Goal: Task Accomplishment & Management: Manage account settings

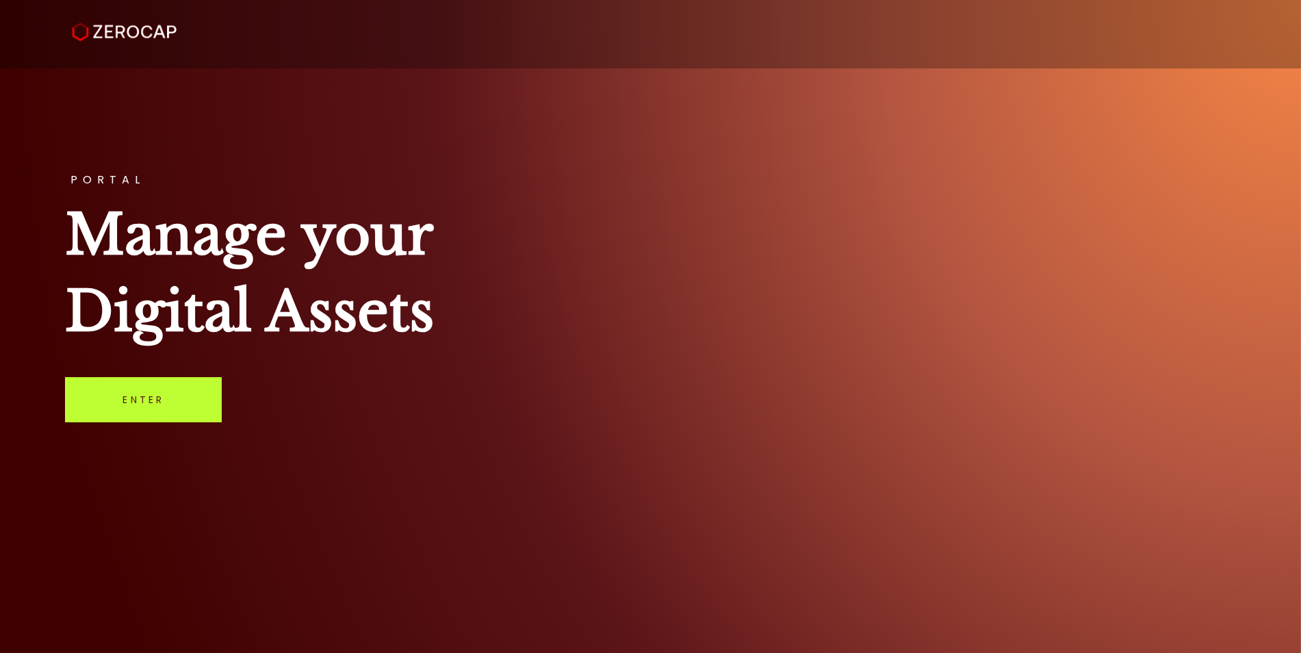
click at [118, 418] on link "Enter" at bounding box center [143, 399] width 157 height 45
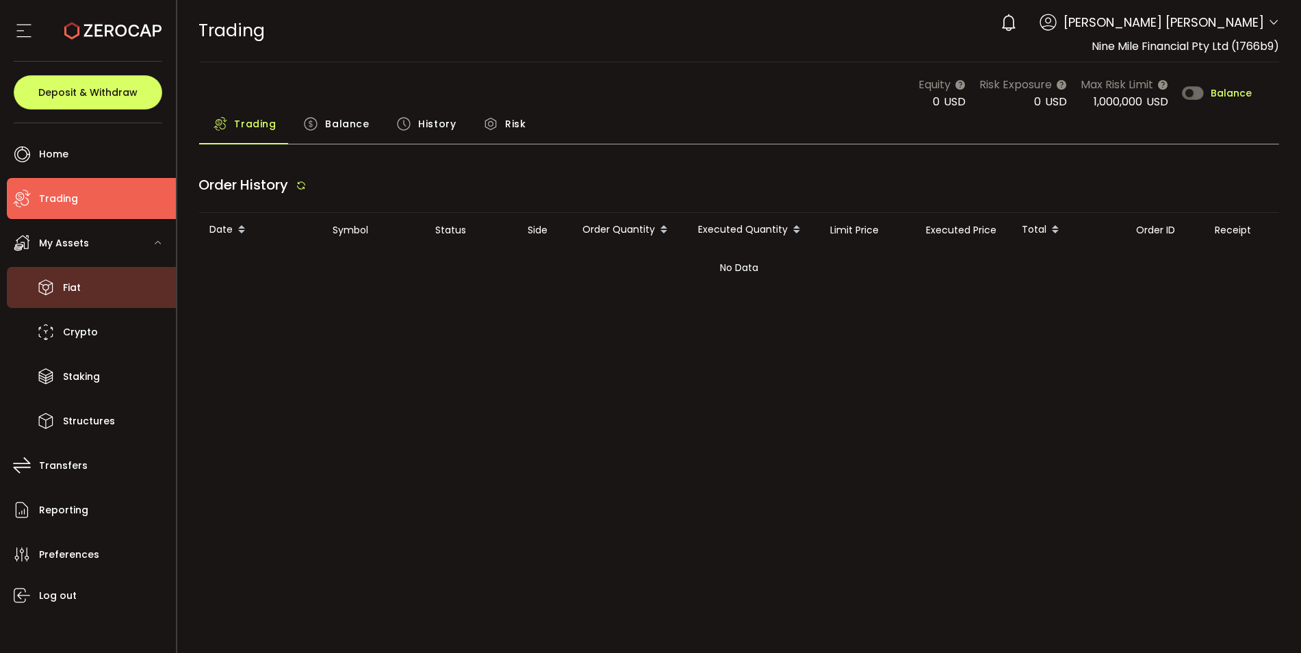
type input "***"
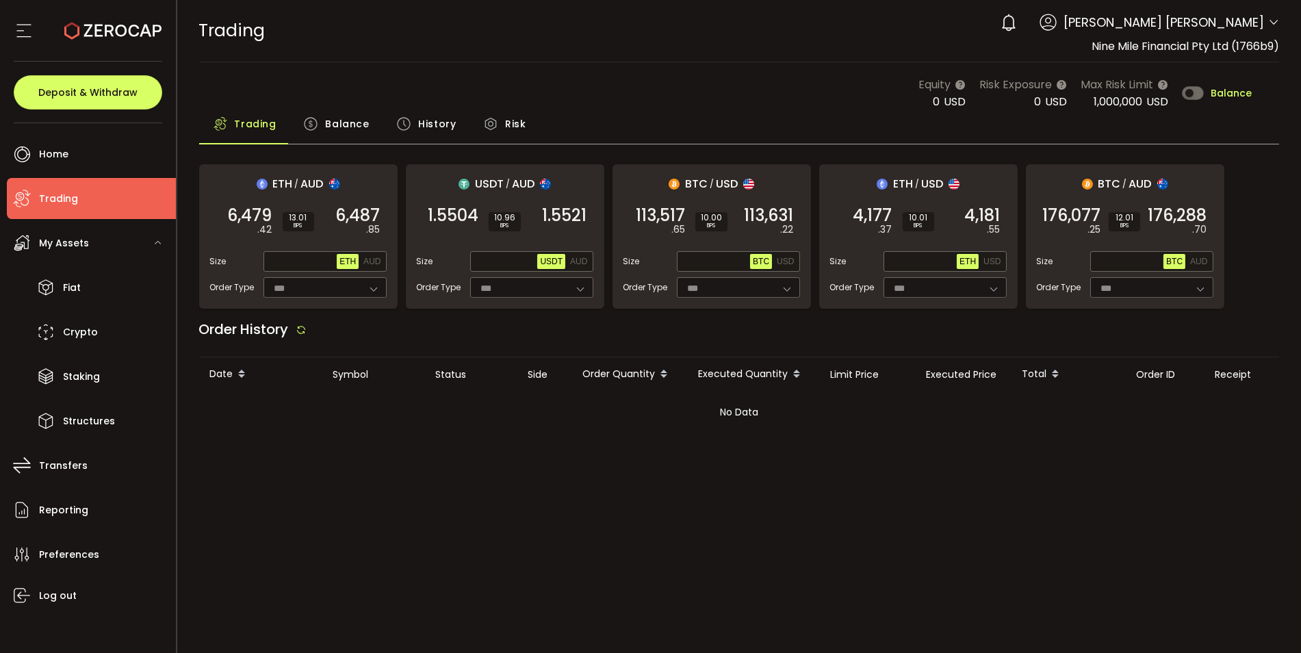
click at [360, 124] on span "Balance" at bounding box center [347, 123] width 44 height 27
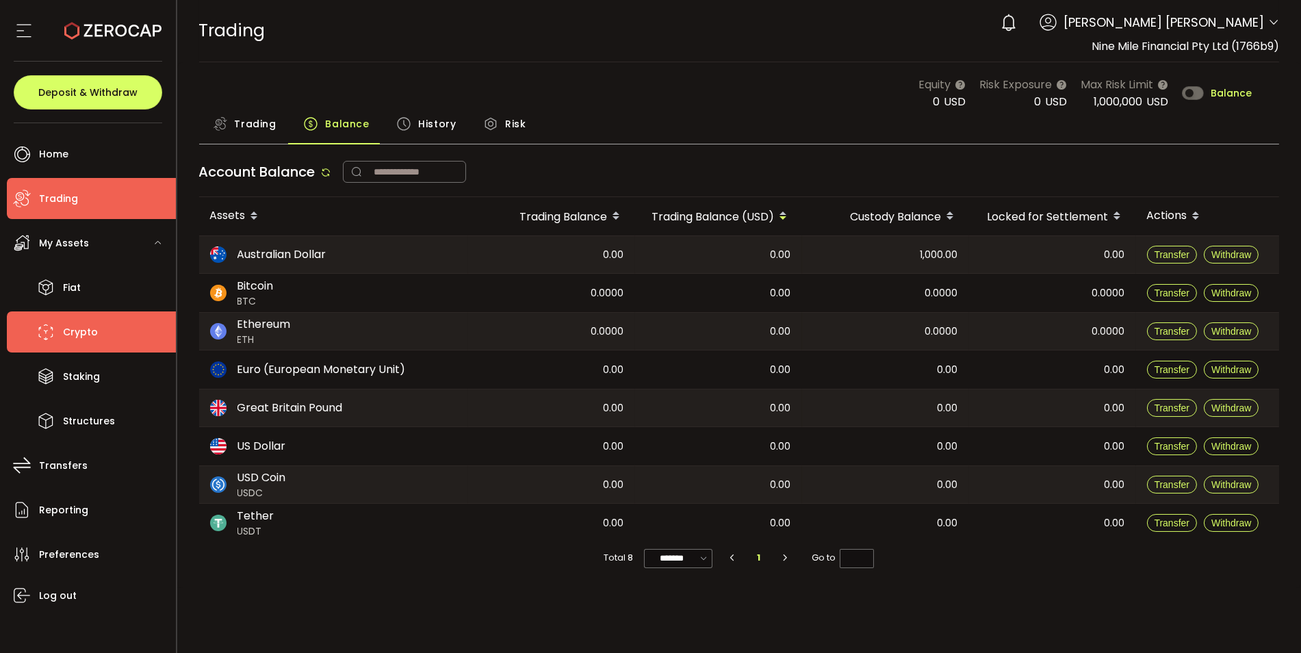
click at [83, 332] on span "Crypto" at bounding box center [80, 332] width 35 height 20
